Goal: Transaction & Acquisition: Obtain resource

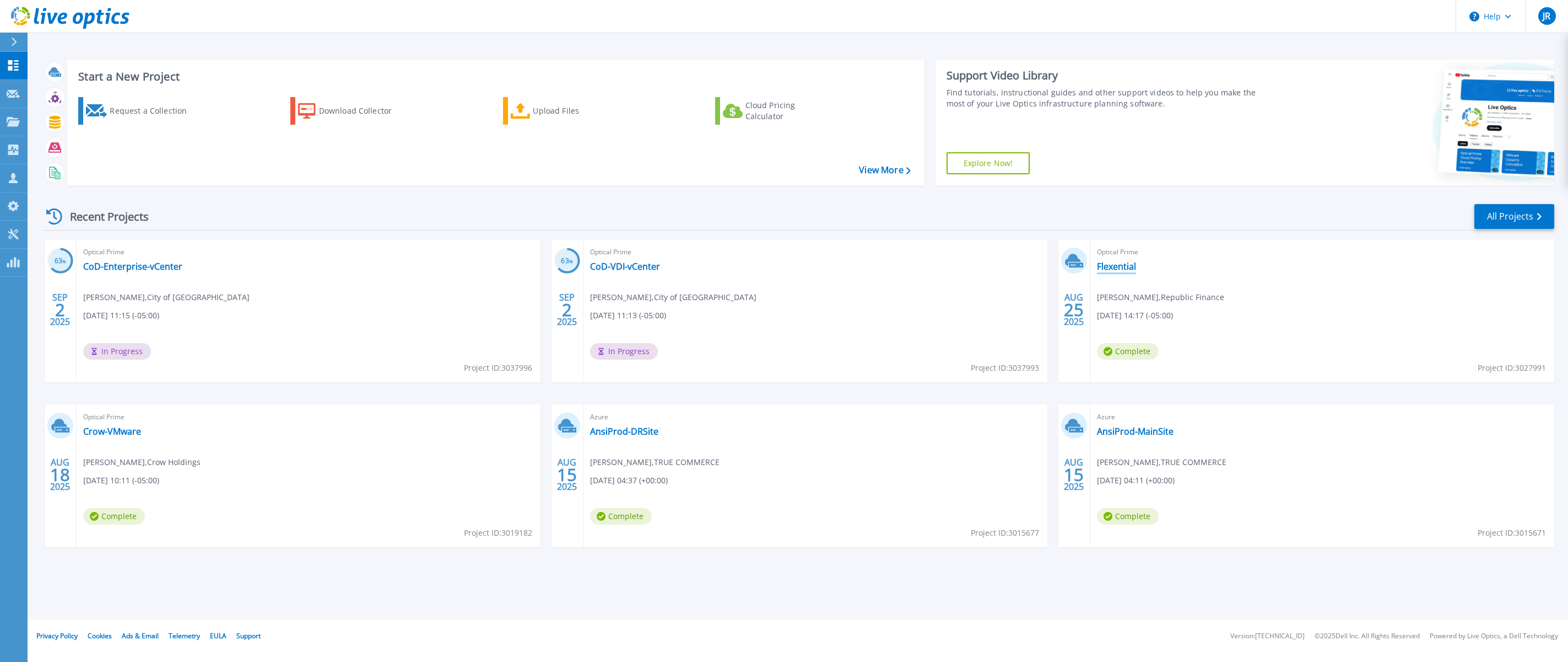
click at [1117, 265] on link "Flexential" at bounding box center [1116, 267] width 39 height 11
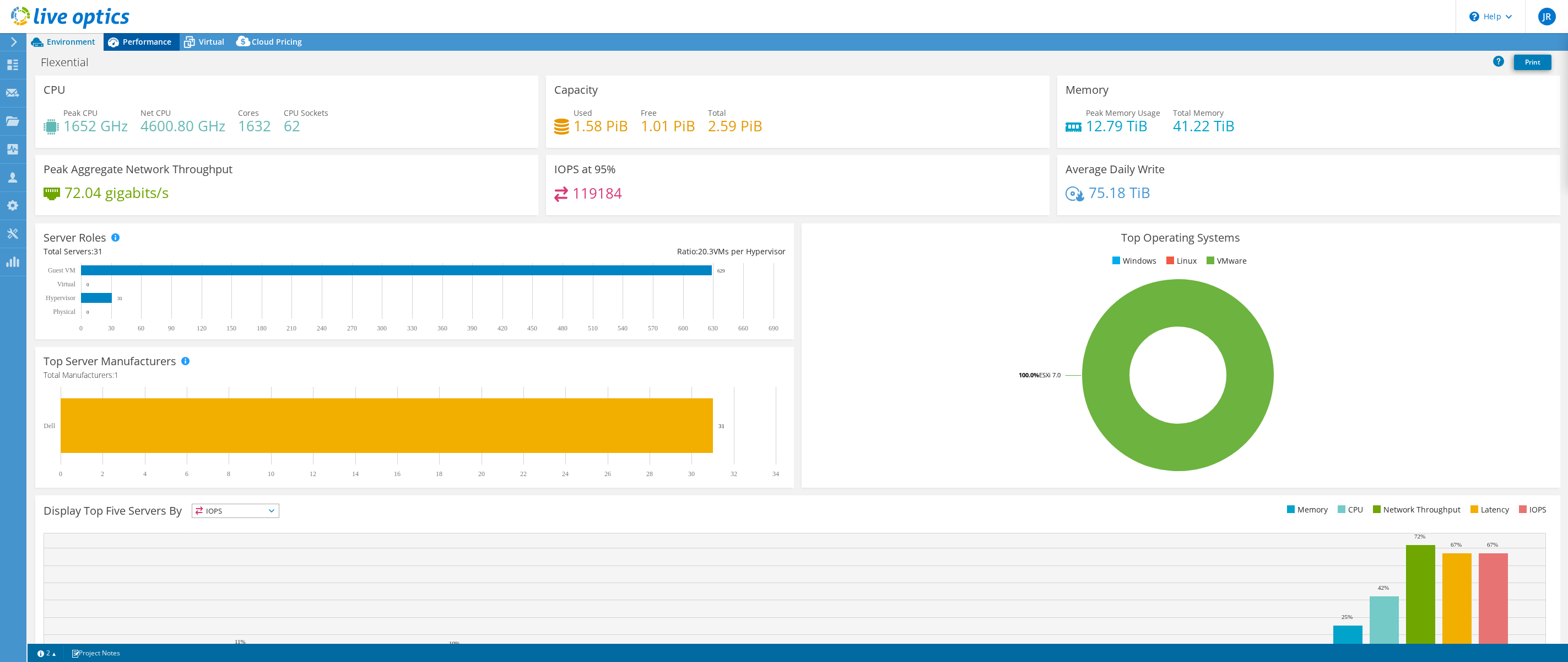
click at [138, 33] on div "Performance" at bounding box center [141, 42] width 76 height 18
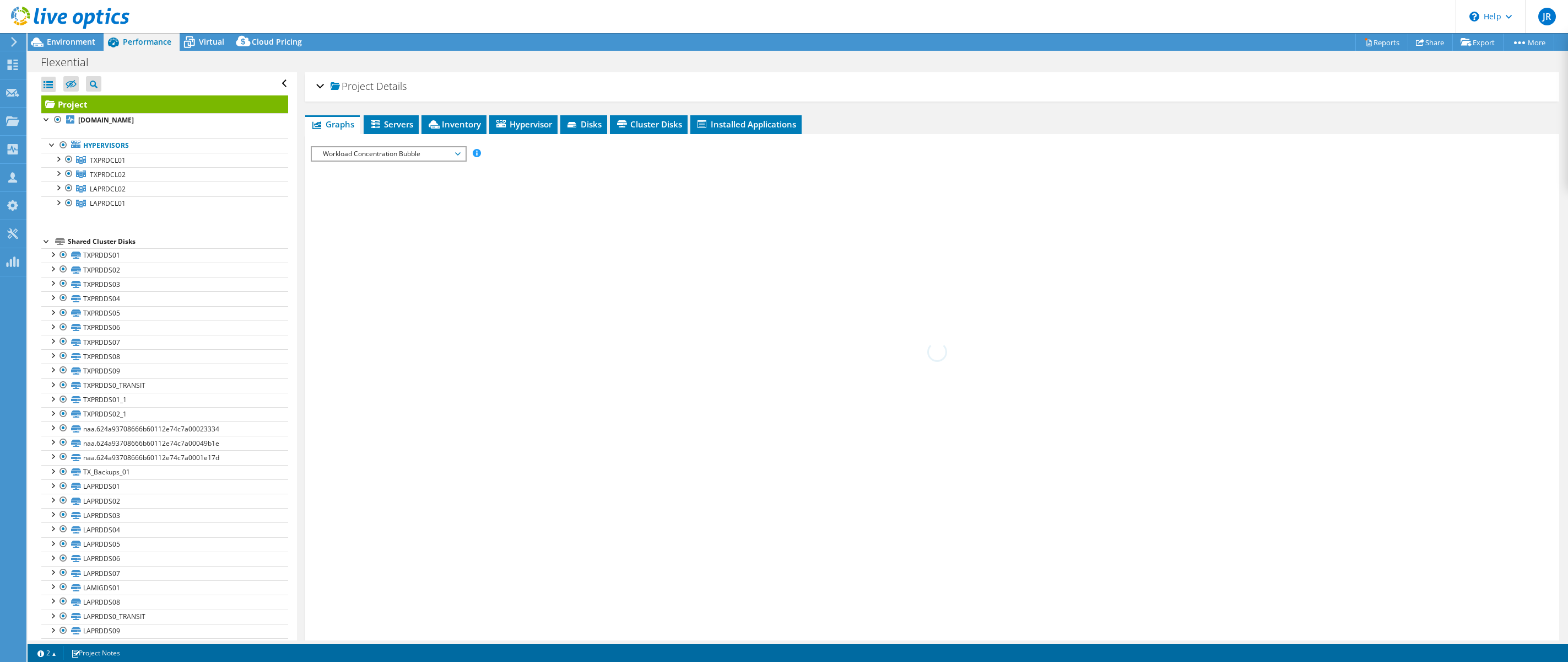
select select "USD"
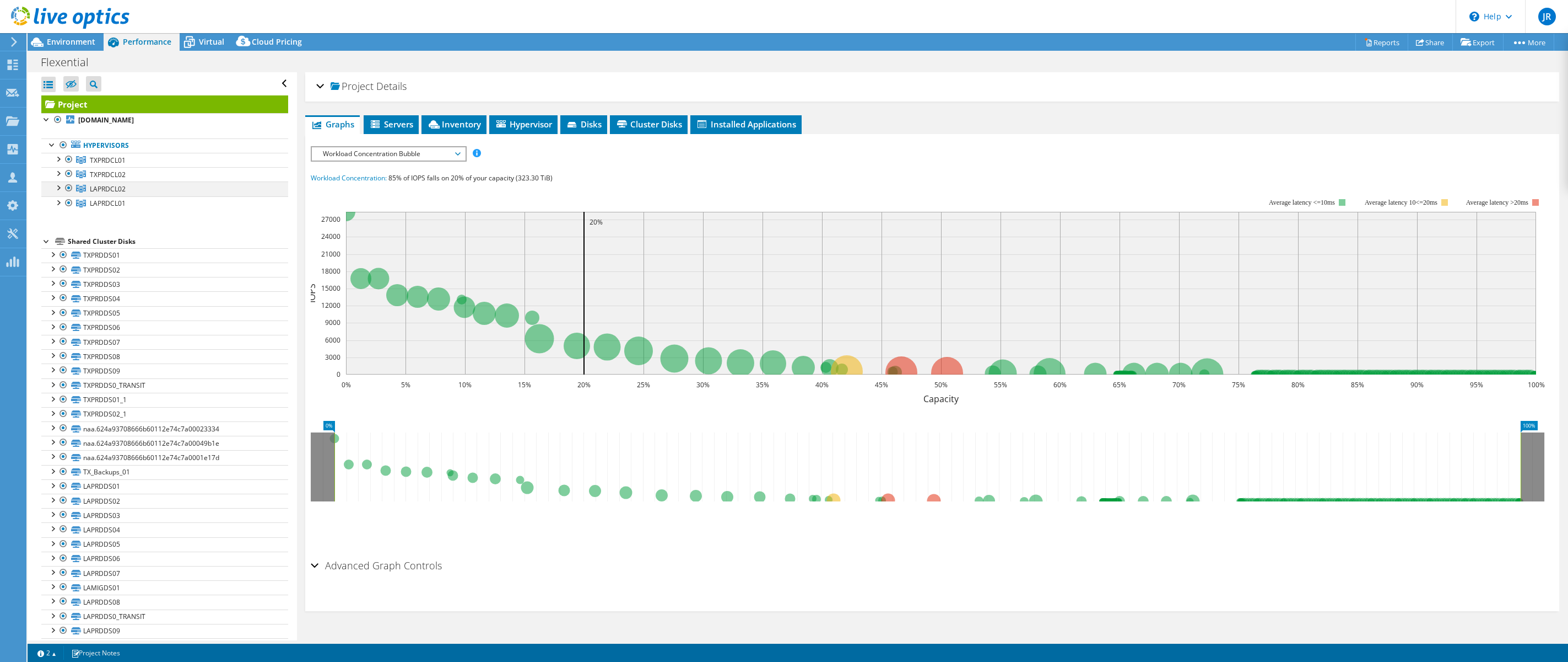
click at [68, 187] on div at bounding box center [69, 188] width 11 height 13
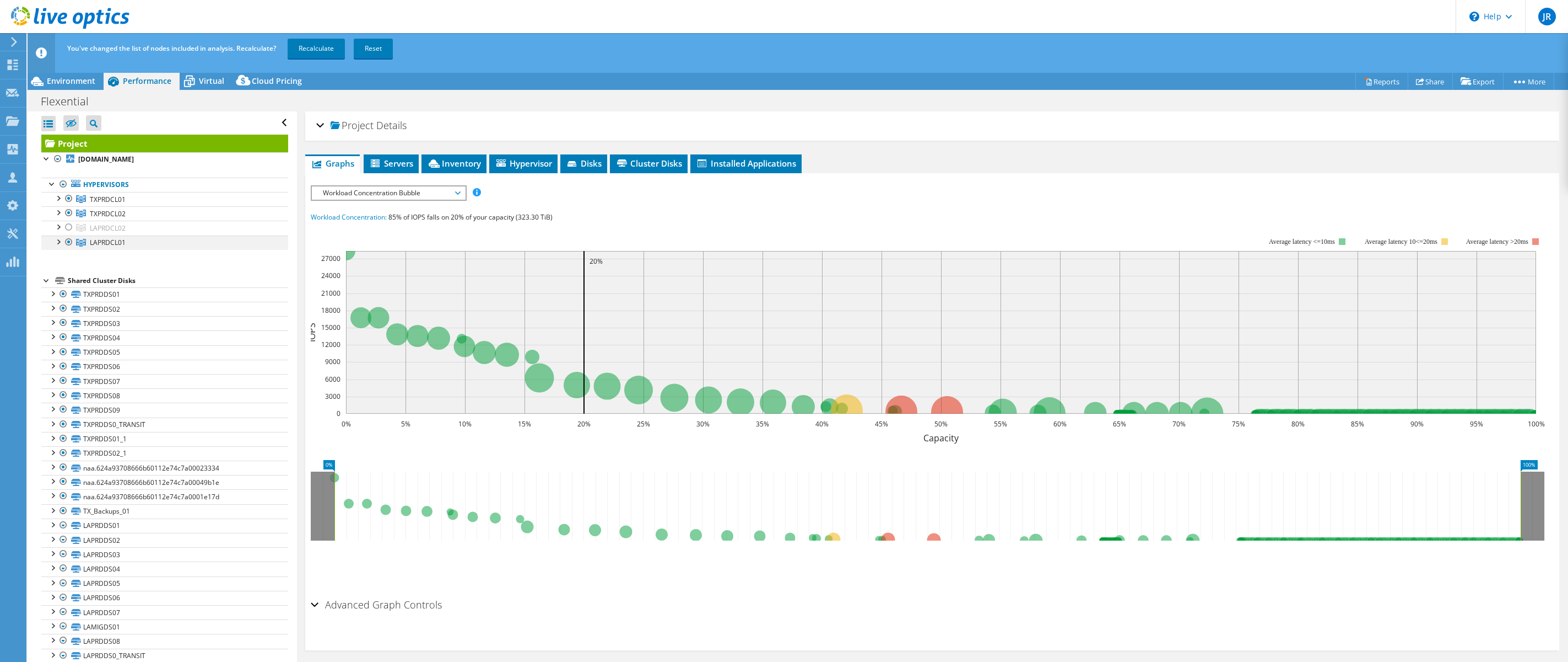
click at [70, 240] on div at bounding box center [69, 242] width 11 height 13
click at [319, 47] on link "Recalculate" at bounding box center [316, 48] width 57 height 20
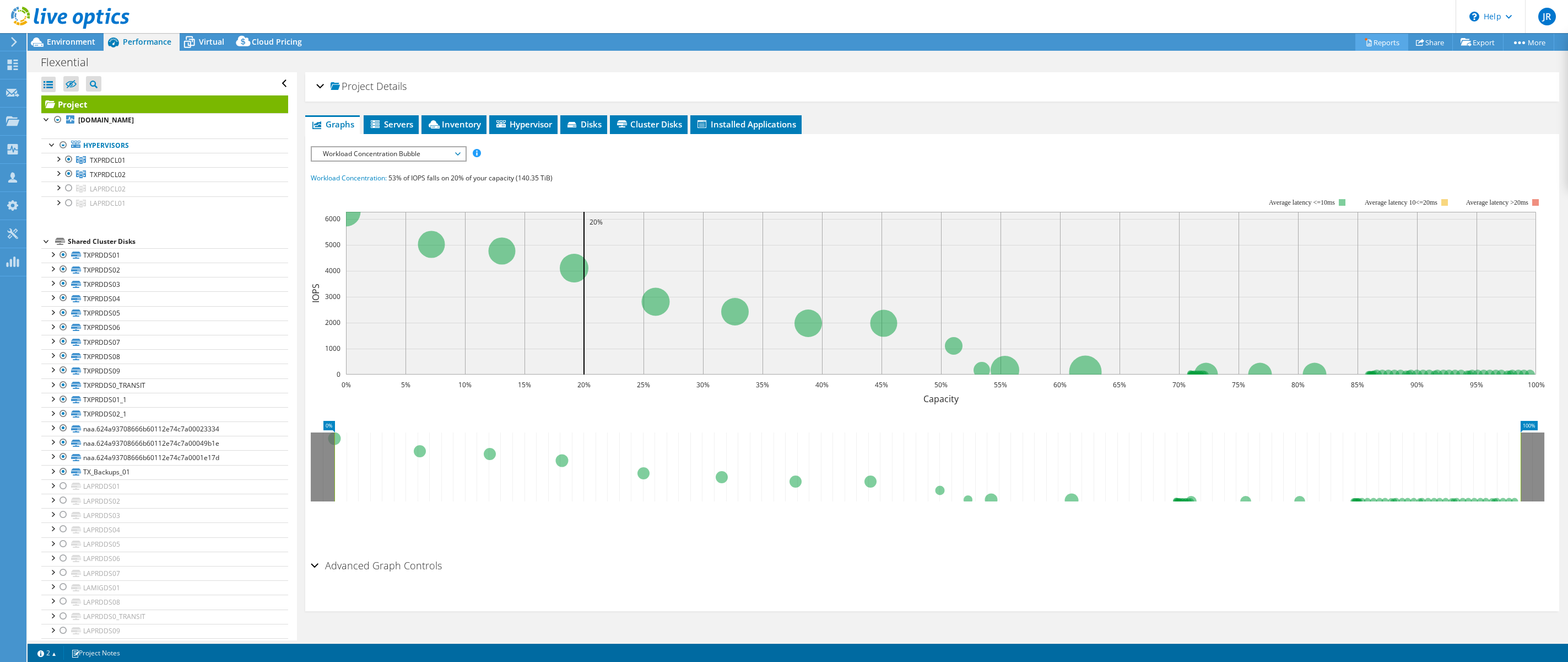
click at [1380, 39] on link "Reports" at bounding box center [1382, 42] width 53 height 17
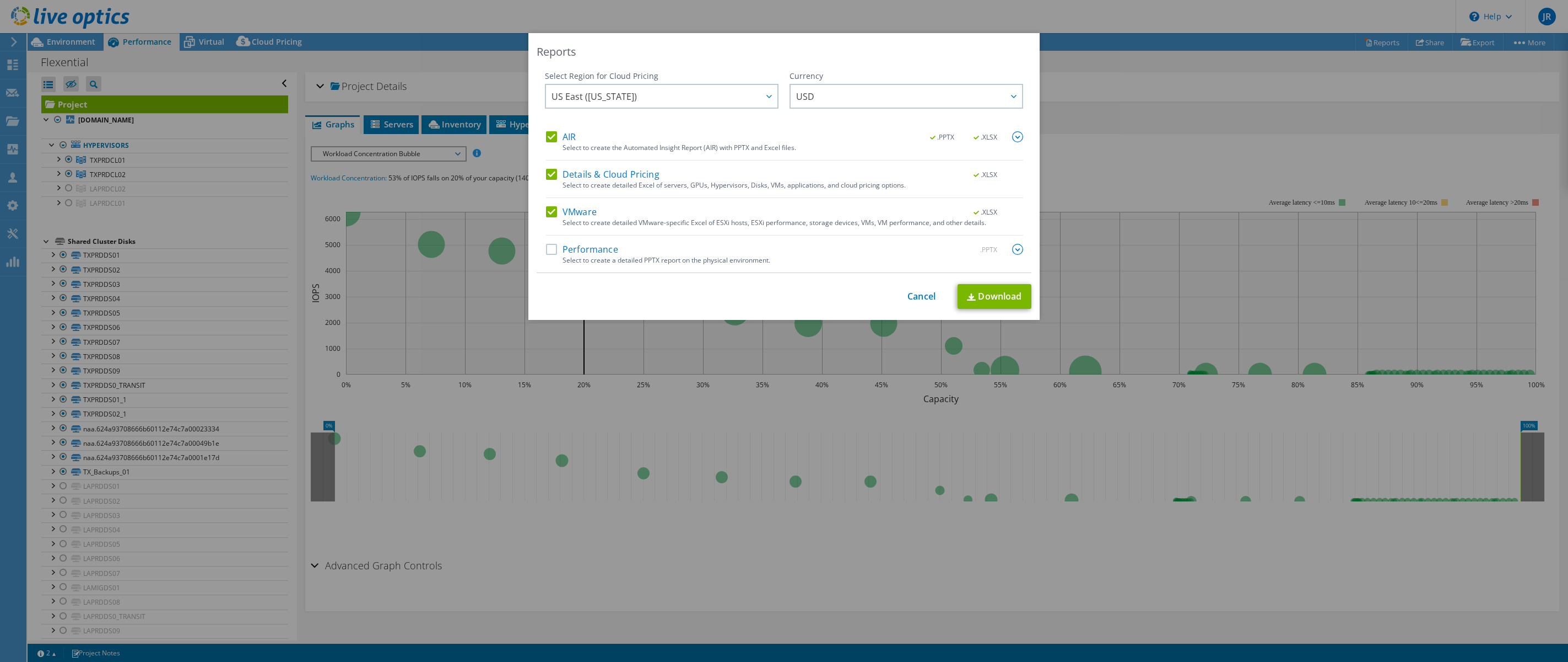
click at [556, 250] on label "Performance" at bounding box center [582, 250] width 72 height 11
click at [0, 0] on input "Performance" at bounding box center [0, 0] width 0 height 0
click at [1021, 254] on div at bounding box center [1018, 250] width 11 height 12
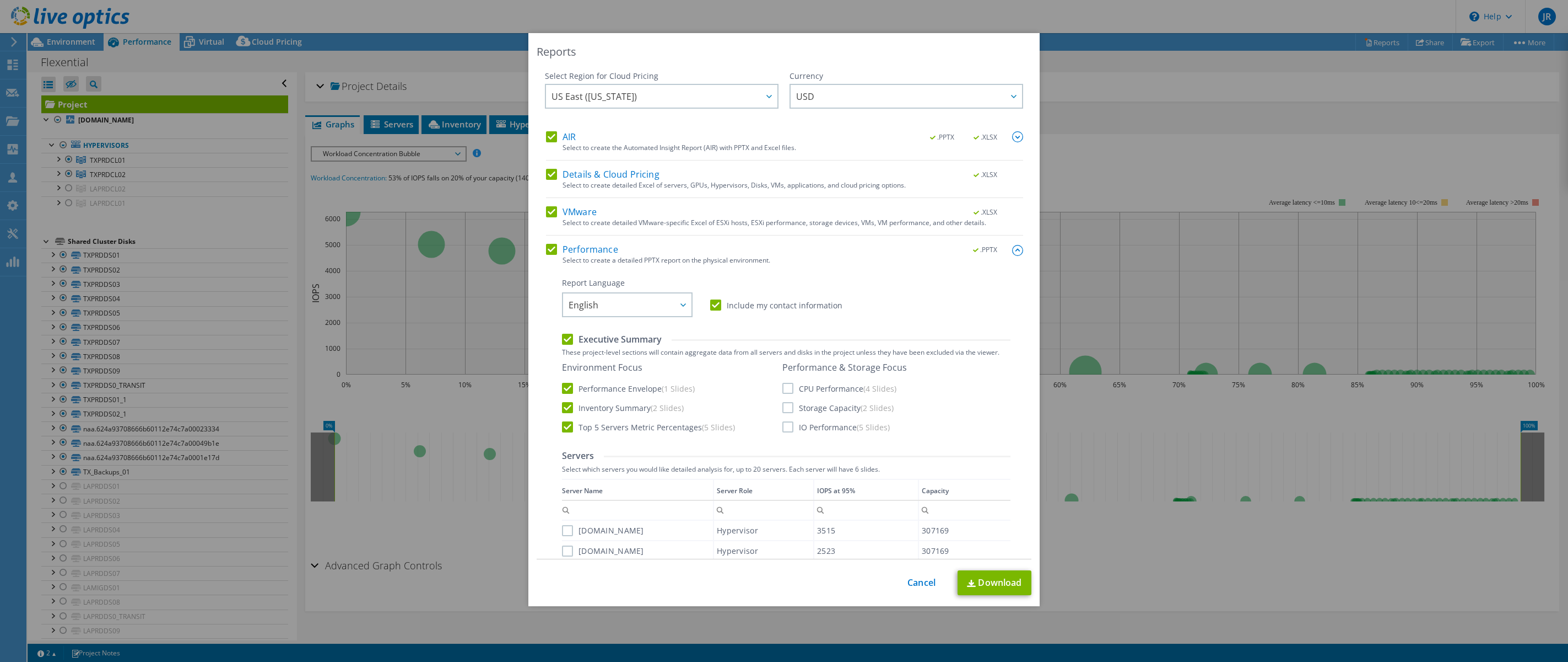
click at [790, 397] on div "Performance & Storage Focus CPU Performance (4 Slides) Storage Capacity (2 Slid…" at bounding box center [845, 397] width 124 height 70
click at [790, 387] on label "CPU Performance (4 Slides)" at bounding box center [840, 389] width 114 height 11
click at [0, 0] on input "CPU Performance (4 Slides)" at bounding box center [0, 0] width 0 height 0
click at [790, 404] on label "Storage Capacity (2 Slides)" at bounding box center [838, 407] width 111 height 11
click at [0, 0] on input "Storage Capacity (2 Slides)" at bounding box center [0, 0] width 0 height 0
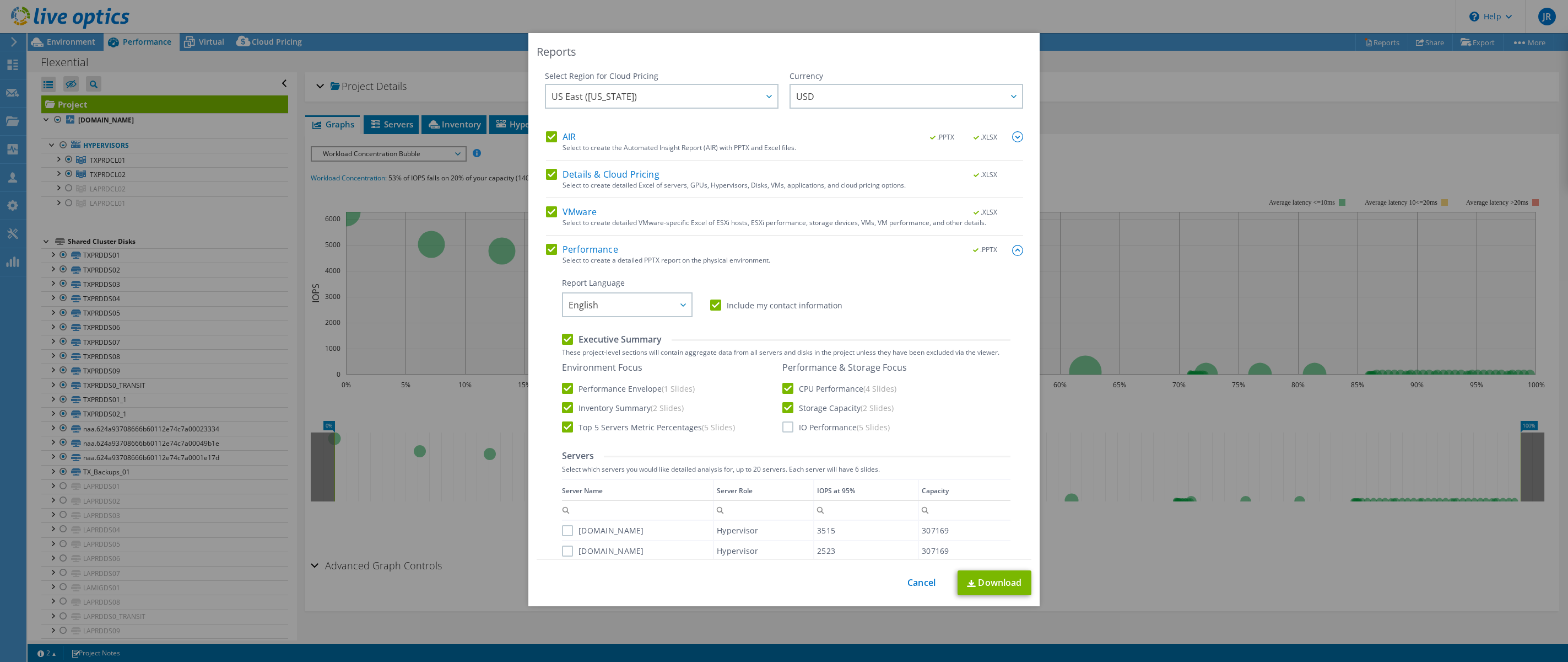
click at [787, 427] on label "IO Performance (5 Slides)" at bounding box center [836, 427] width 107 height 11
click at [0, 0] on input "IO Performance (5 Slides)" at bounding box center [0, 0] width 0 height 0
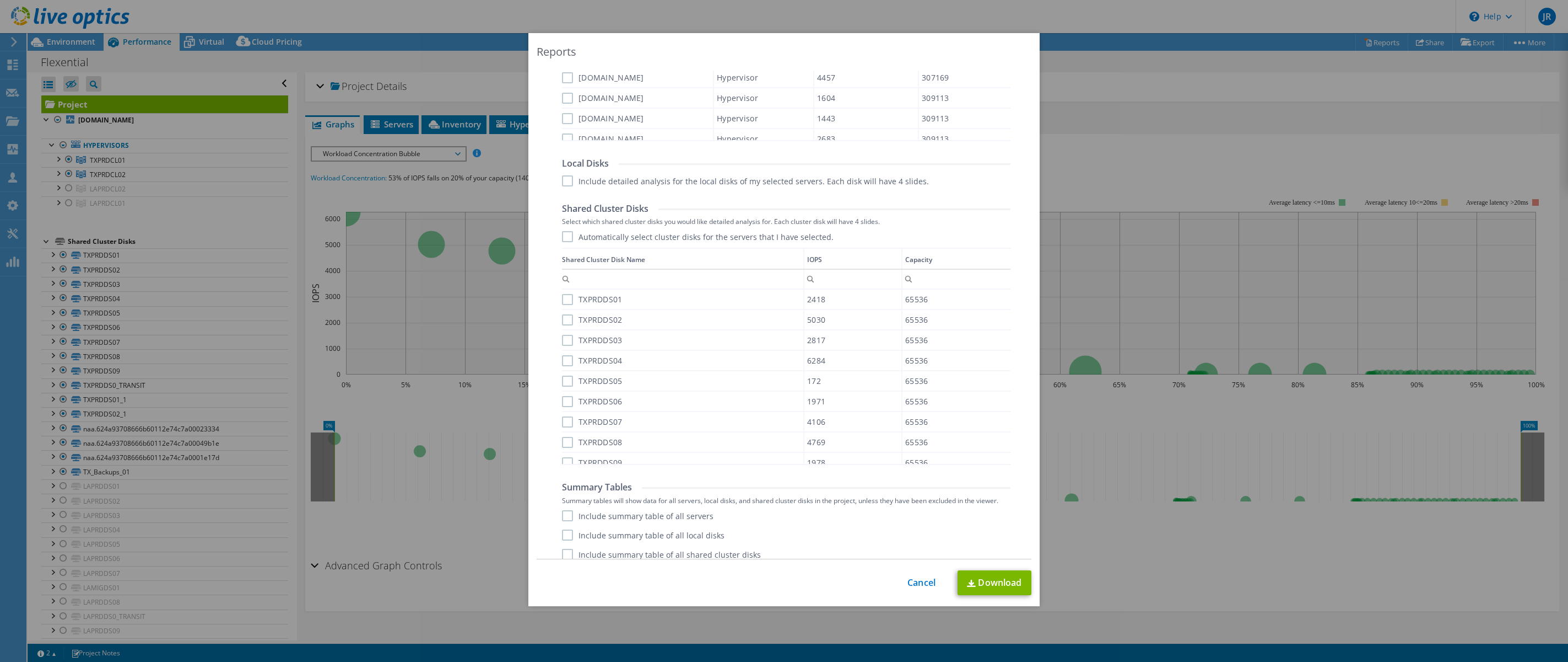
scroll to position [564, 0]
click at [564, 510] on label "Include summary table of all servers" at bounding box center [638, 506] width 151 height 11
click at [0, 0] on input "Include summary table of all servers" at bounding box center [0, 0] width 0 height 0
click at [564, 519] on div "Include summary table of all servers Include summary table of all local disks I…" at bounding box center [787, 525] width 449 height 50
click at [564, 524] on label "Include summary table of all local disks" at bounding box center [643, 526] width 163 height 11
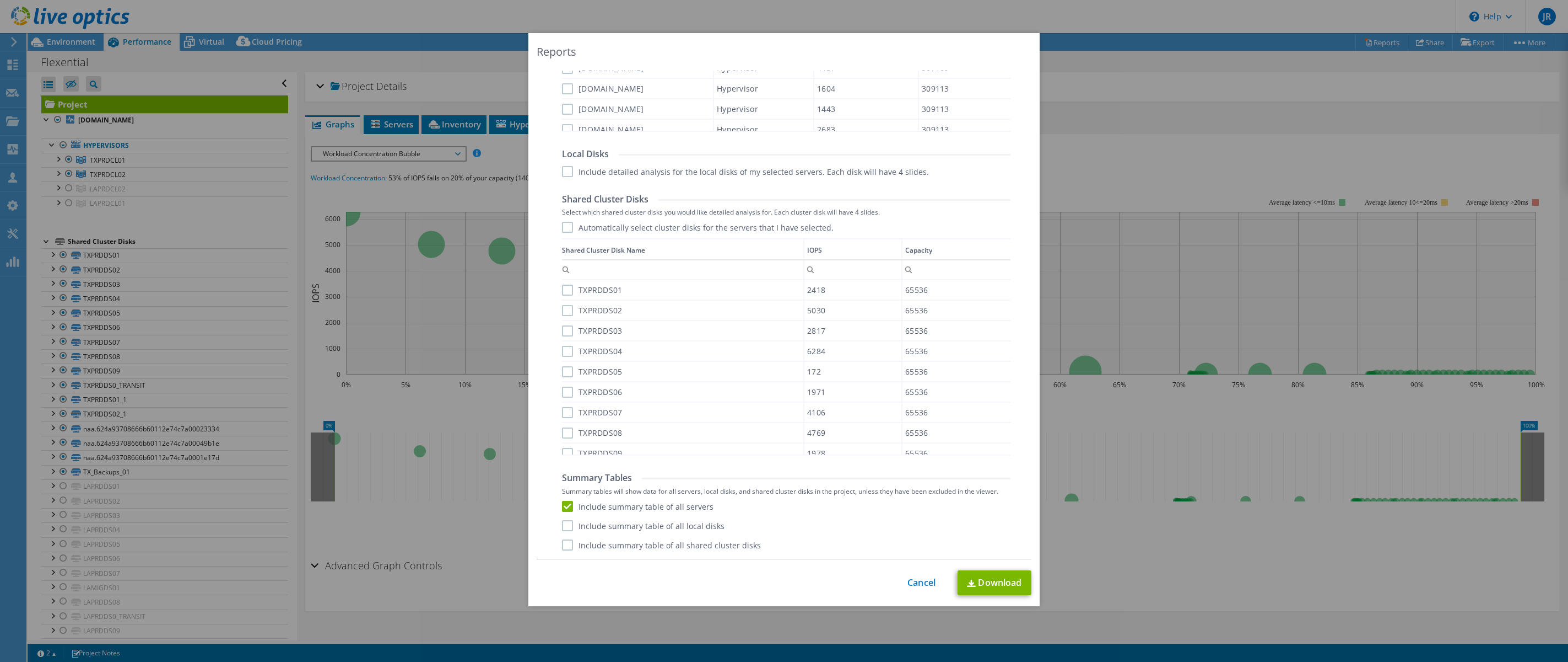
click at [0, 0] on input "Include summary table of all local disks" at bounding box center [0, 0] width 0 height 0
click at [567, 546] on label "Include summary table of all shared cluster disks" at bounding box center [662, 545] width 199 height 11
click at [0, 0] on input "Include summary table of all shared cluster disks" at bounding box center [0, 0] width 0 height 0
click at [986, 582] on link "Download" at bounding box center [995, 582] width 74 height 25
click at [922, 583] on link "Cancel" at bounding box center [922, 582] width 28 height 11
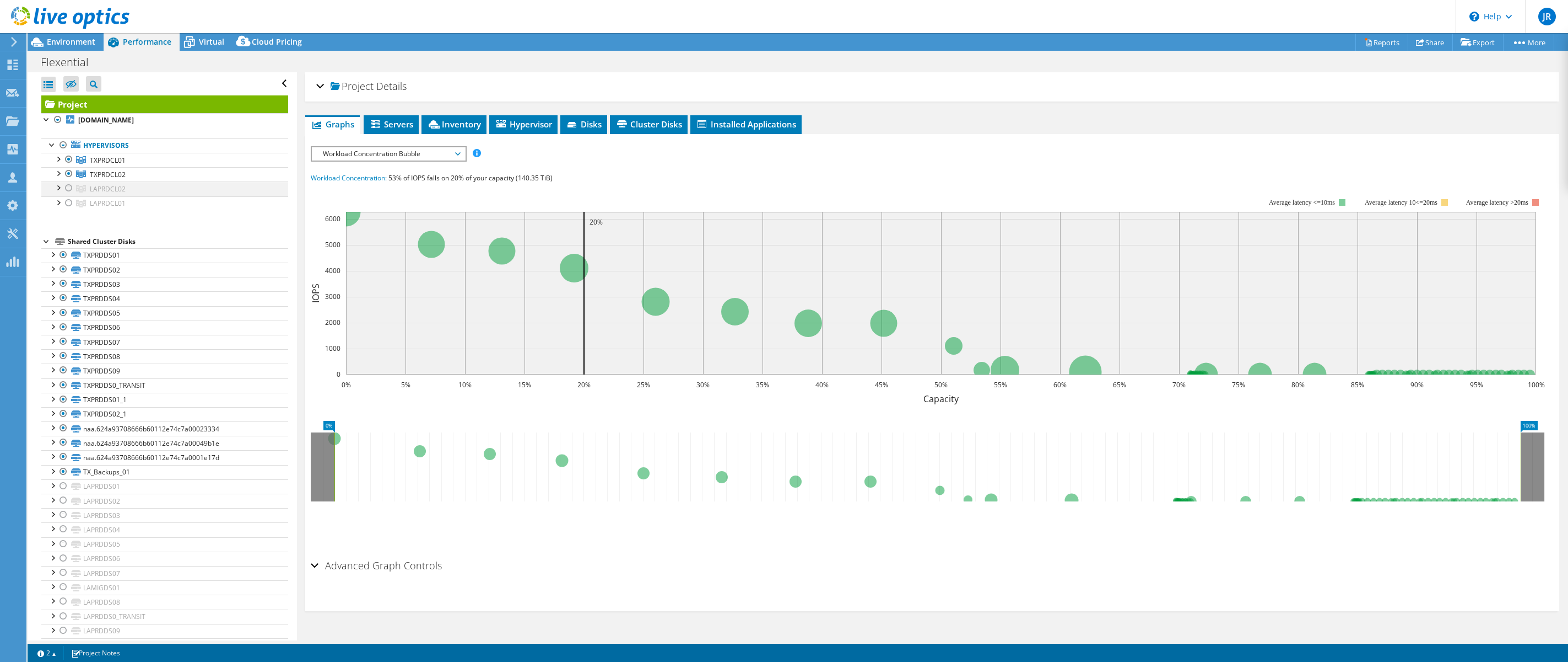
click at [66, 189] on div at bounding box center [69, 188] width 11 height 13
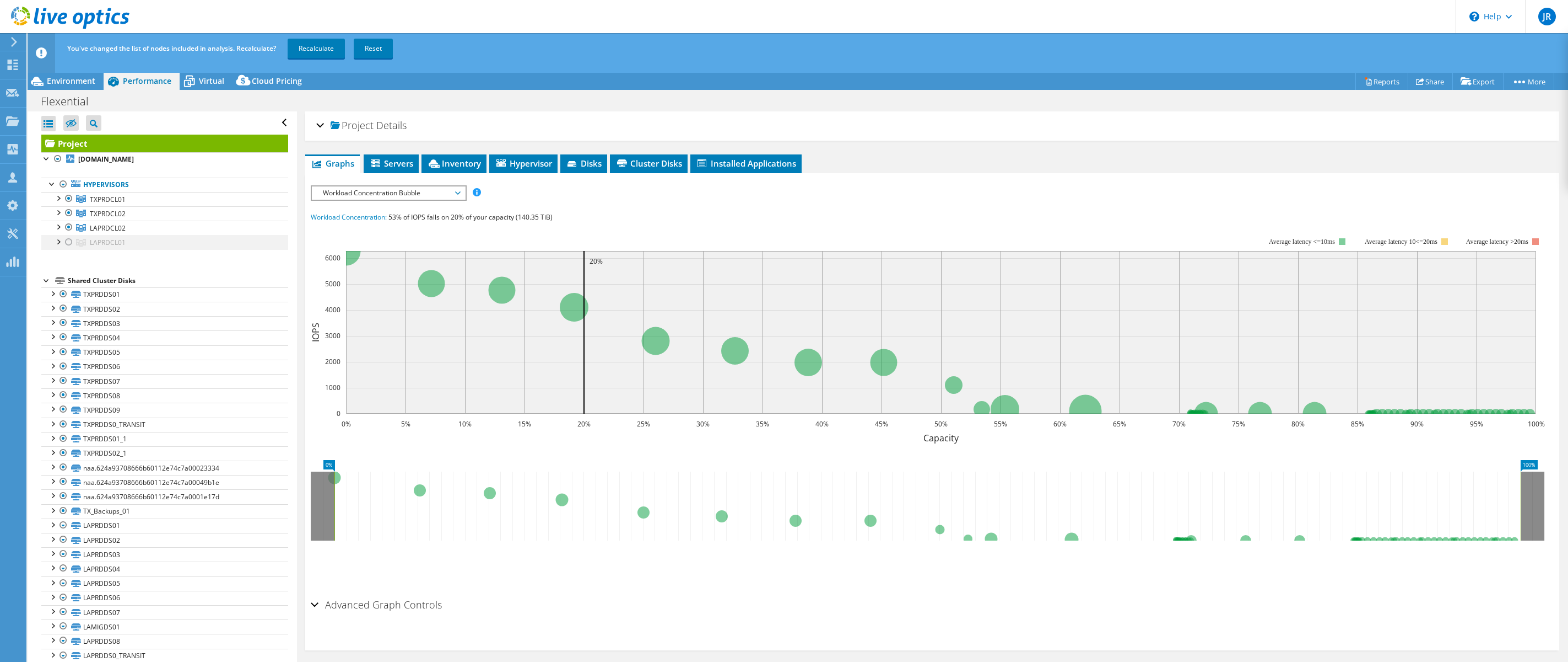
click at [68, 241] on div at bounding box center [69, 242] width 11 height 13
click at [69, 200] on div at bounding box center [69, 198] width 11 height 13
click at [68, 213] on div at bounding box center [69, 212] width 11 height 13
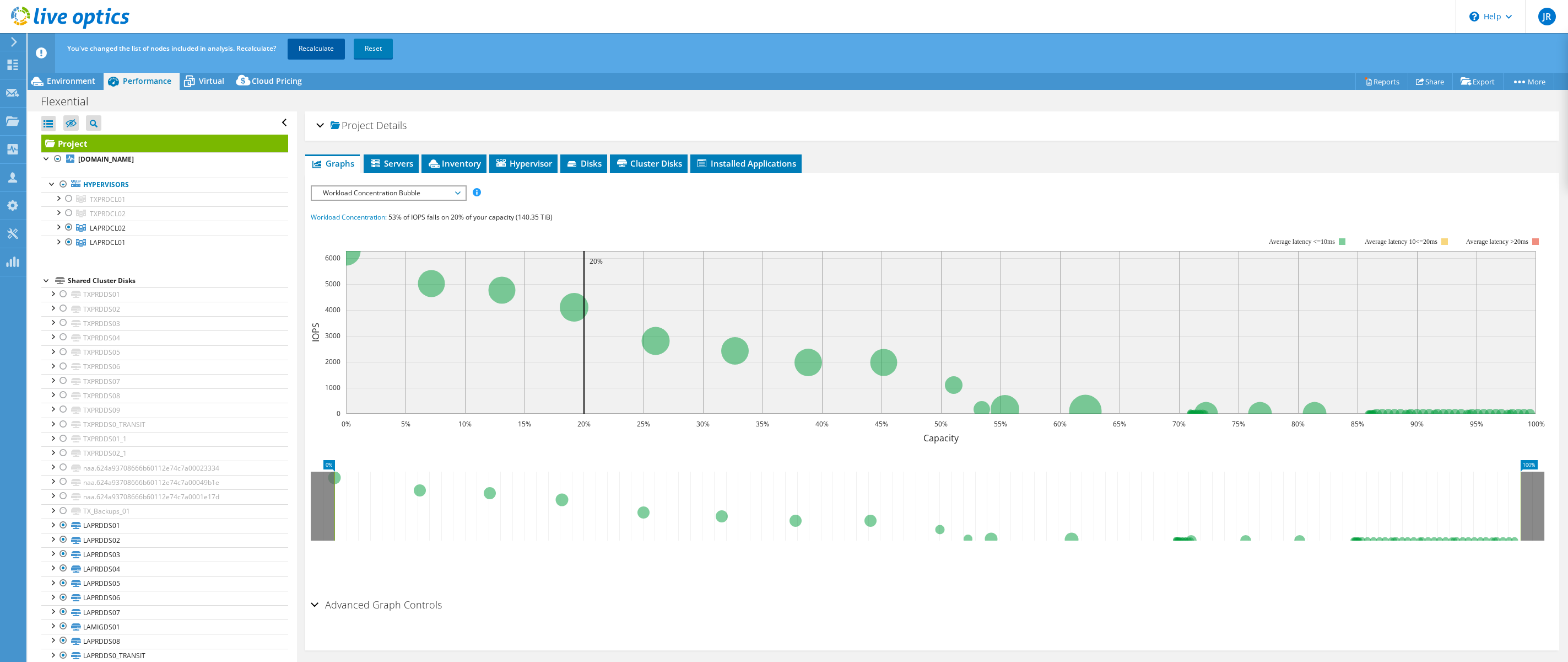
click at [316, 47] on link "Recalculate" at bounding box center [316, 48] width 57 height 20
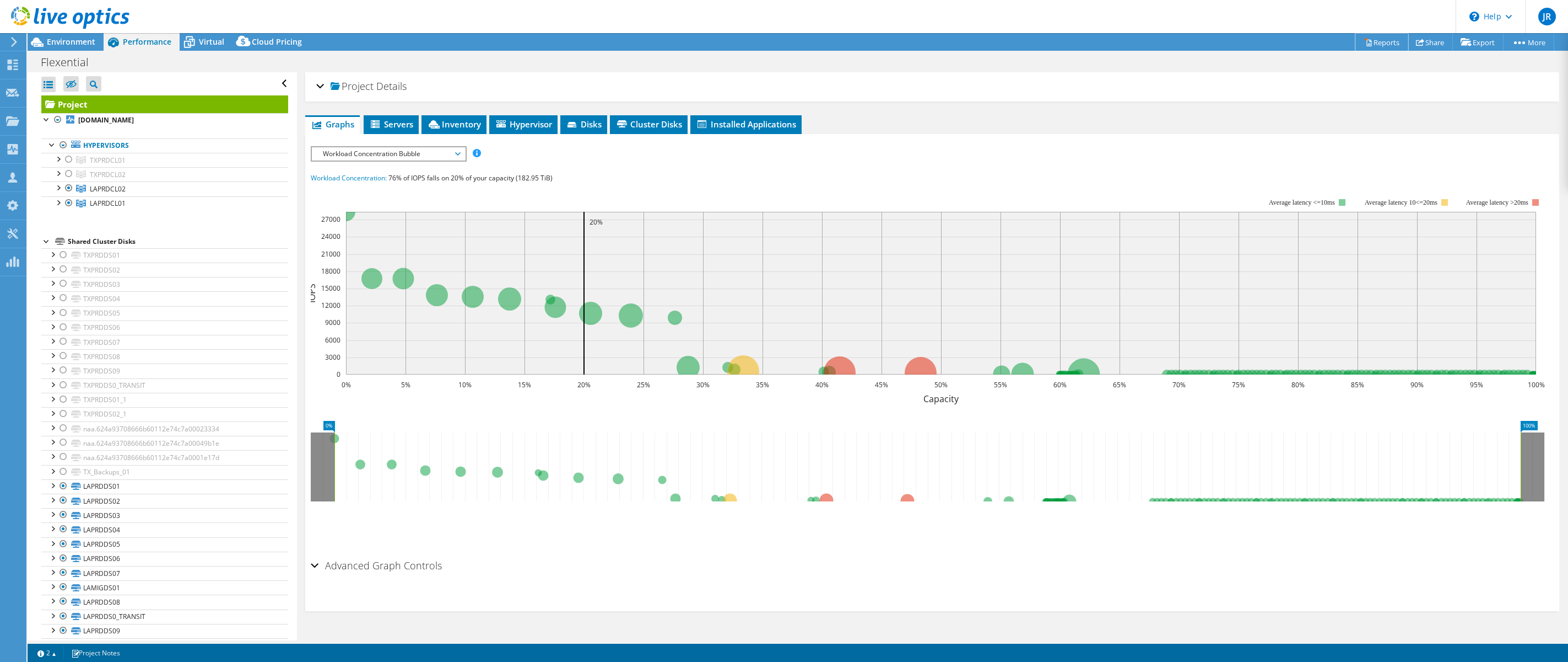
click at [1379, 42] on link "Reports" at bounding box center [1382, 42] width 53 height 17
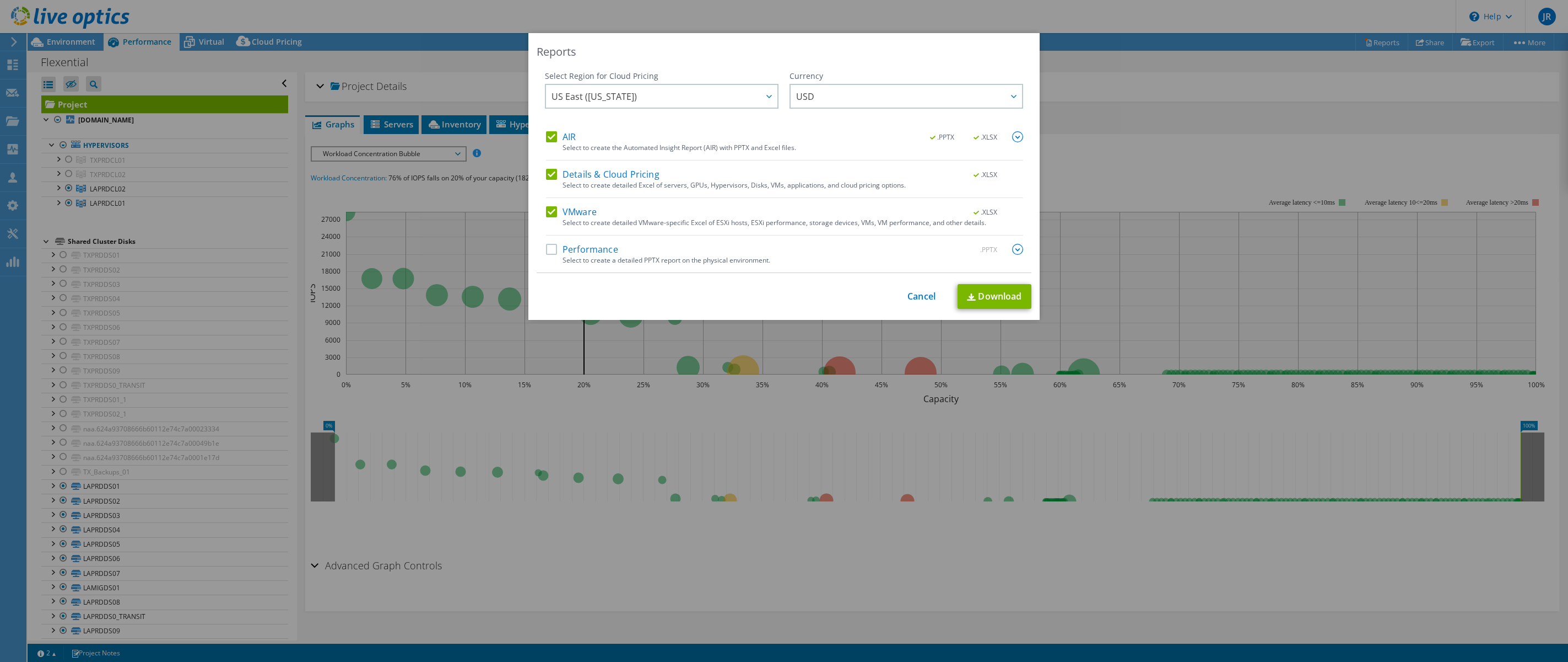
click at [602, 257] on div "Select to create a detailed PPTX report on the physical environment." at bounding box center [793, 260] width 460 height 8
click at [554, 249] on label "Performance" at bounding box center [582, 250] width 72 height 11
click at [0, 0] on input "Performance" at bounding box center [0, 0] width 0 height 0
click at [1017, 251] on img at bounding box center [1018, 250] width 11 height 11
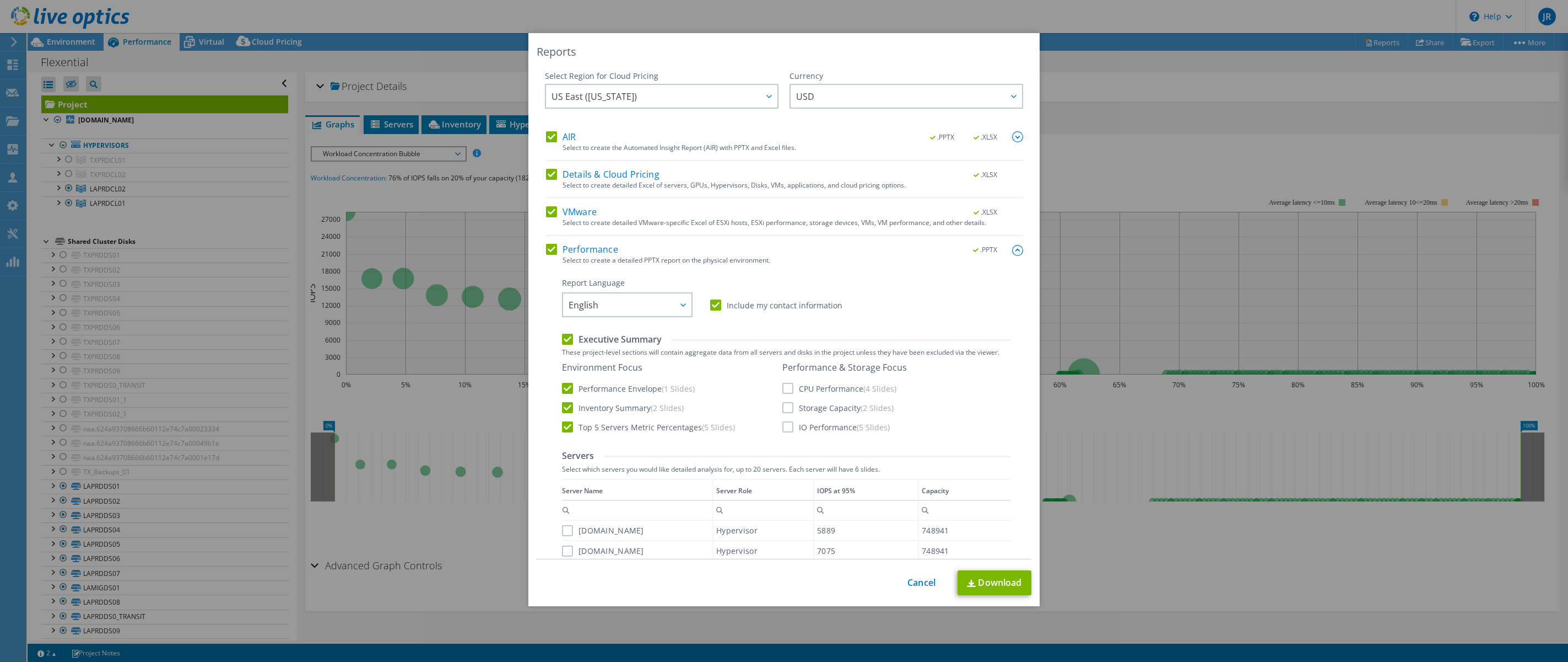
click at [791, 389] on label "CPU Performance (4 Slides)" at bounding box center [840, 389] width 114 height 11
click at [0, 0] on input "CPU Performance (4 Slides)" at bounding box center [0, 0] width 0 height 0
click at [791, 402] on label "Storage Capacity (2 Slides)" at bounding box center [838, 407] width 111 height 11
click at [0, 0] on input "Storage Capacity (2 Slides)" at bounding box center [0, 0] width 0 height 0
click at [790, 426] on label "IO Performance (5 Slides)" at bounding box center [836, 427] width 107 height 11
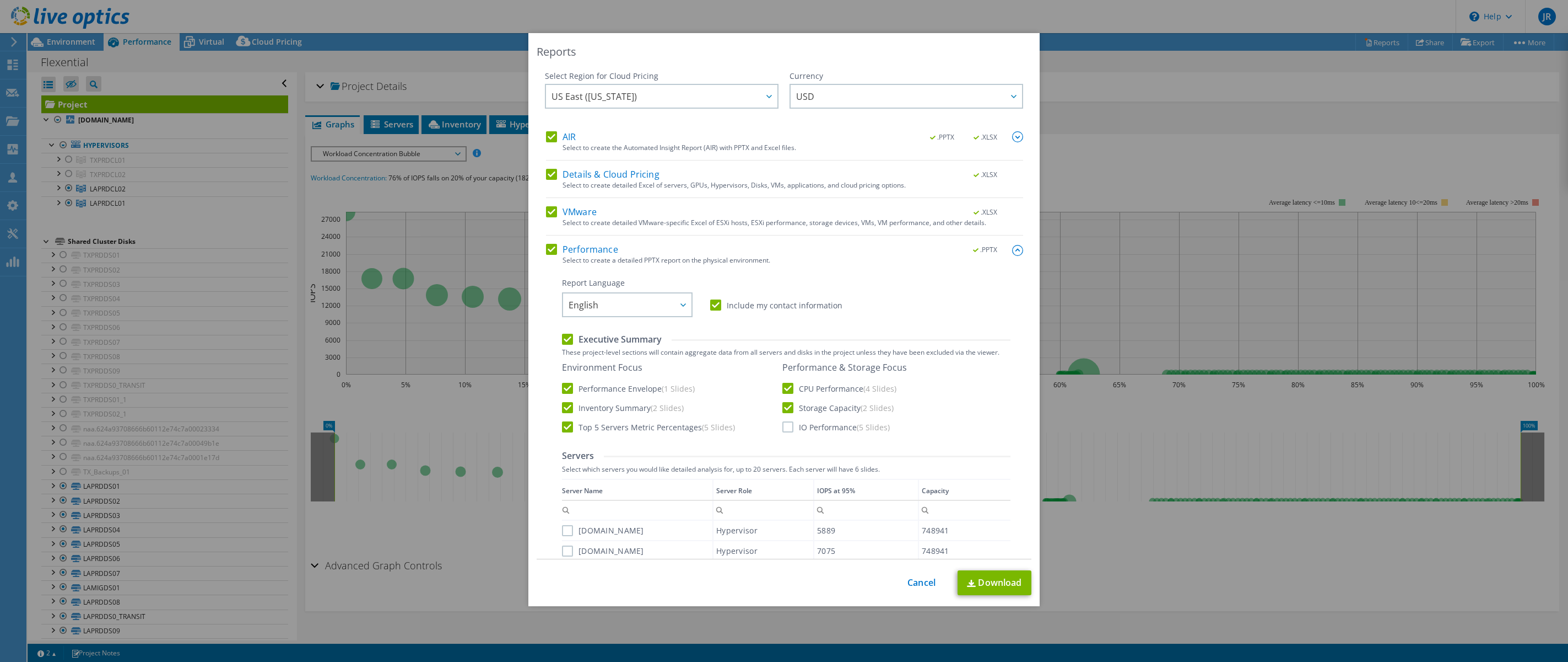
click at [0, 0] on input "IO Performance (5 Slides)" at bounding box center [0, 0] width 0 height 0
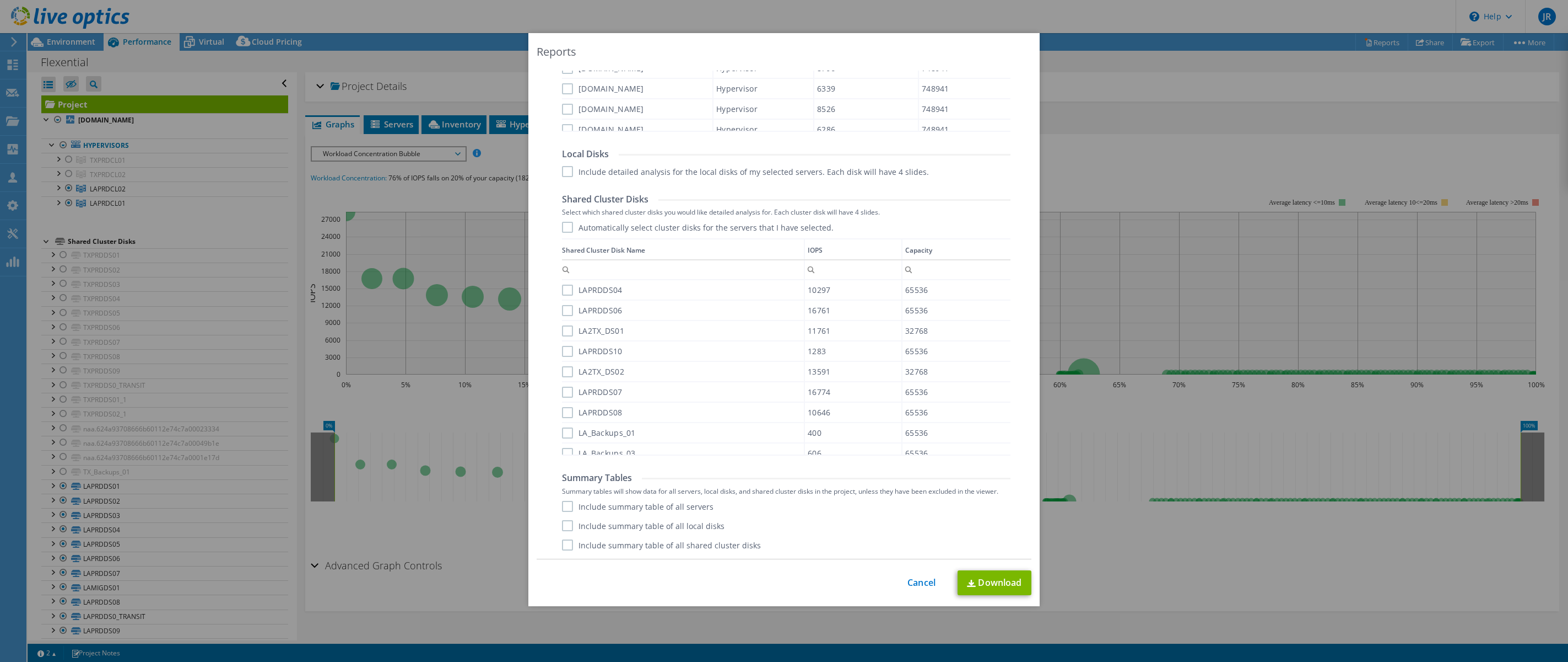
click at [566, 510] on label "Include summary table of all servers" at bounding box center [638, 506] width 151 height 11
click at [0, 0] on input "Include summary table of all servers" at bounding box center [0, 0] width 0 height 0
click at [565, 524] on label "Include summary table of all local disks" at bounding box center [643, 526] width 163 height 11
click at [0, 0] on input "Include summary table of all local disks" at bounding box center [0, 0] width 0 height 0
click at [563, 545] on label "Include summary table of all shared cluster disks" at bounding box center [662, 545] width 199 height 11
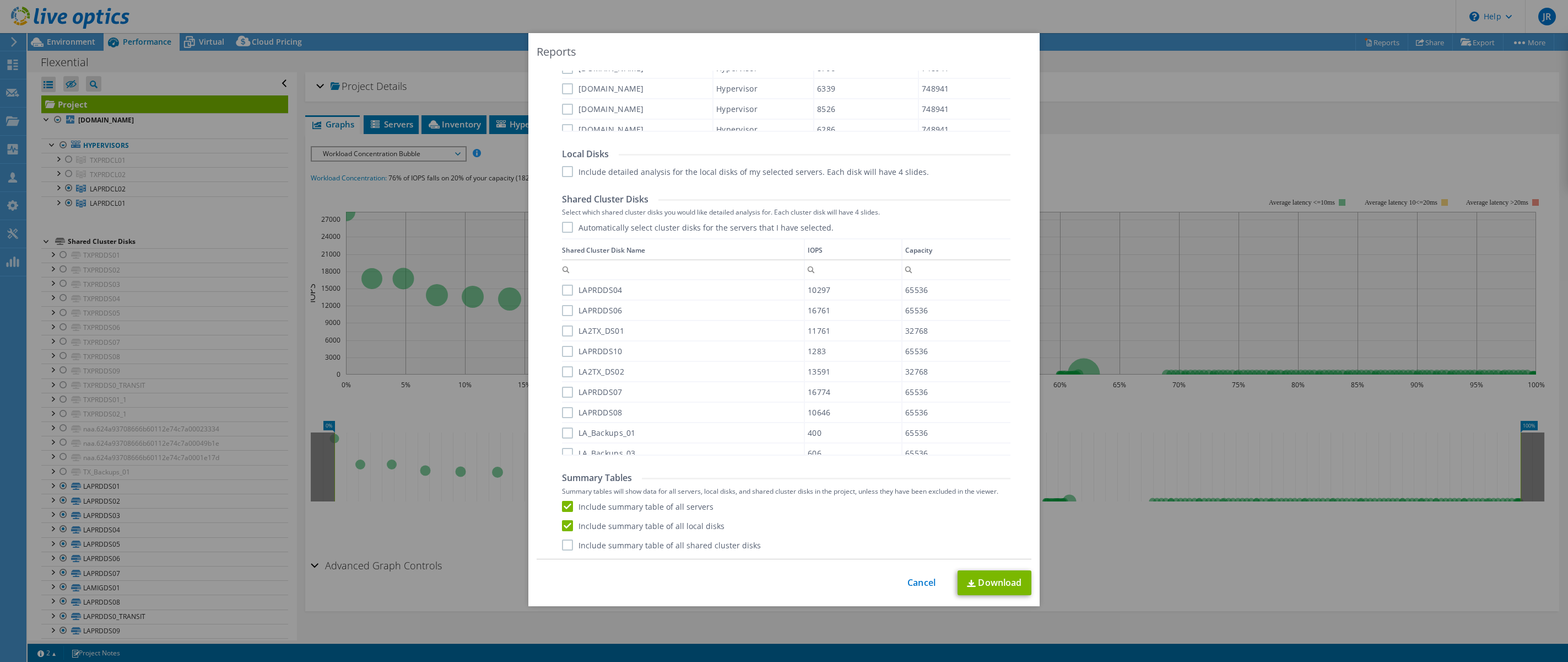
click at [0, 0] on input "Include summary table of all shared cluster disks" at bounding box center [0, 0] width 0 height 0
click at [996, 578] on link "Download" at bounding box center [995, 582] width 74 height 25
click at [928, 588] on div "This process may take a while, please wait... Cancel Download" at bounding box center [784, 582] width 495 height 25
click at [917, 578] on link "Cancel" at bounding box center [922, 582] width 28 height 11
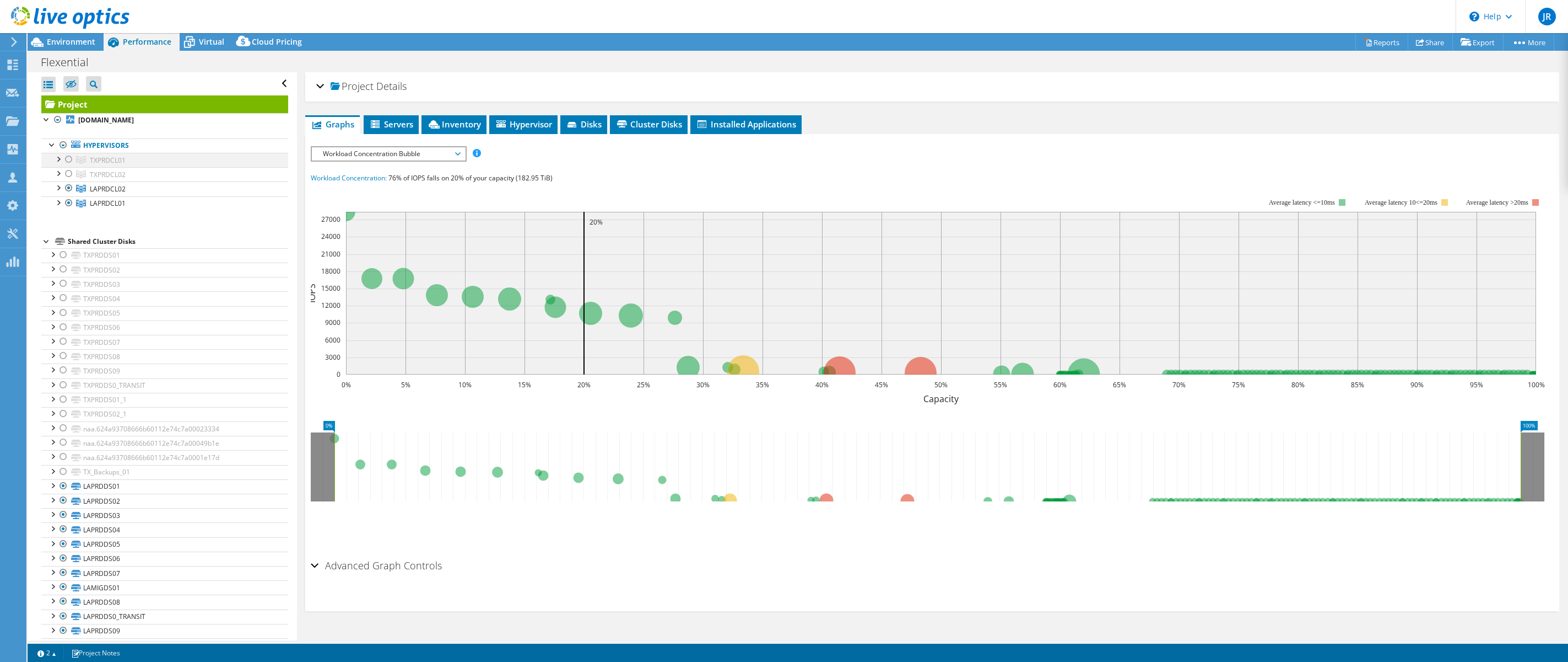
click at [67, 159] on div at bounding box center [69, 159] width 11 height 13
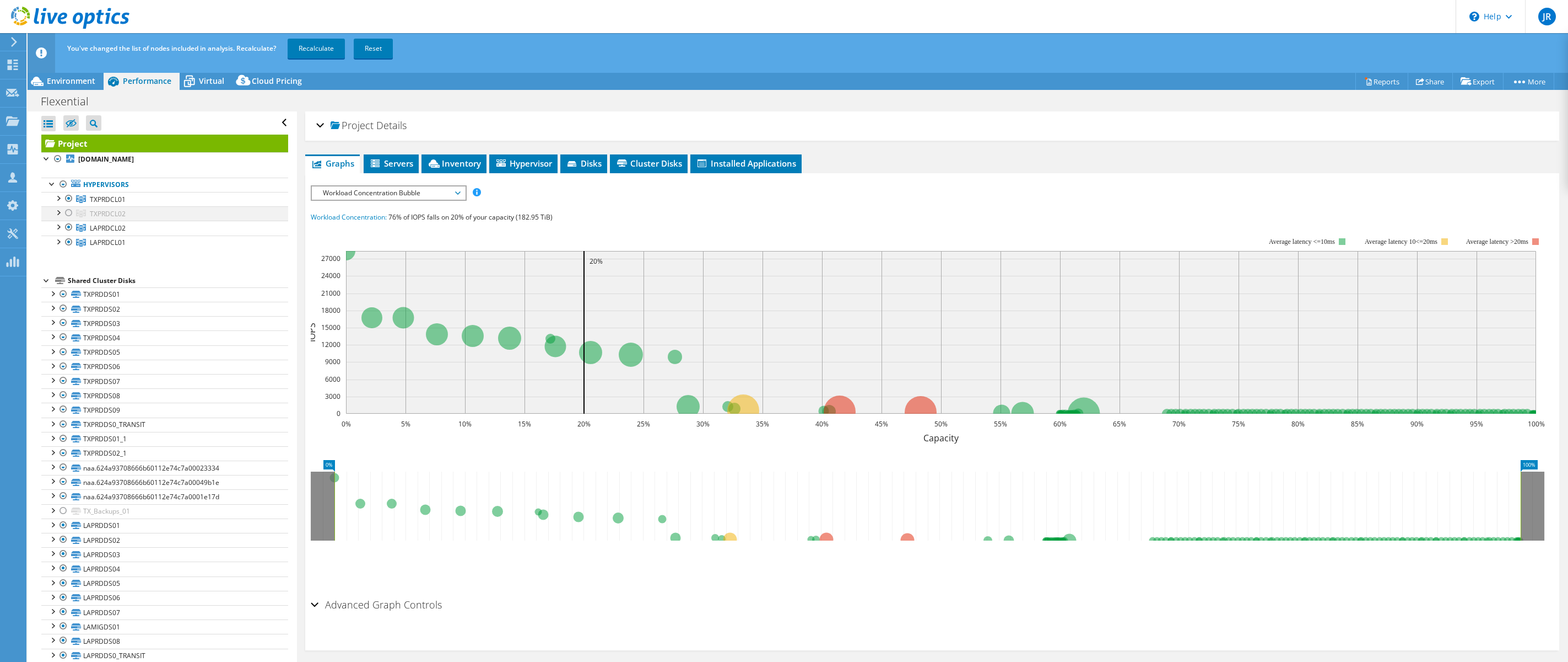
click at [68, 210] on div at bounding box center [69, 212] width 11 height 13
click at [319, 48] on link "Recalculate" at bounding box center [316, 48] width 57 height 20
